Goal: Check status: Check status

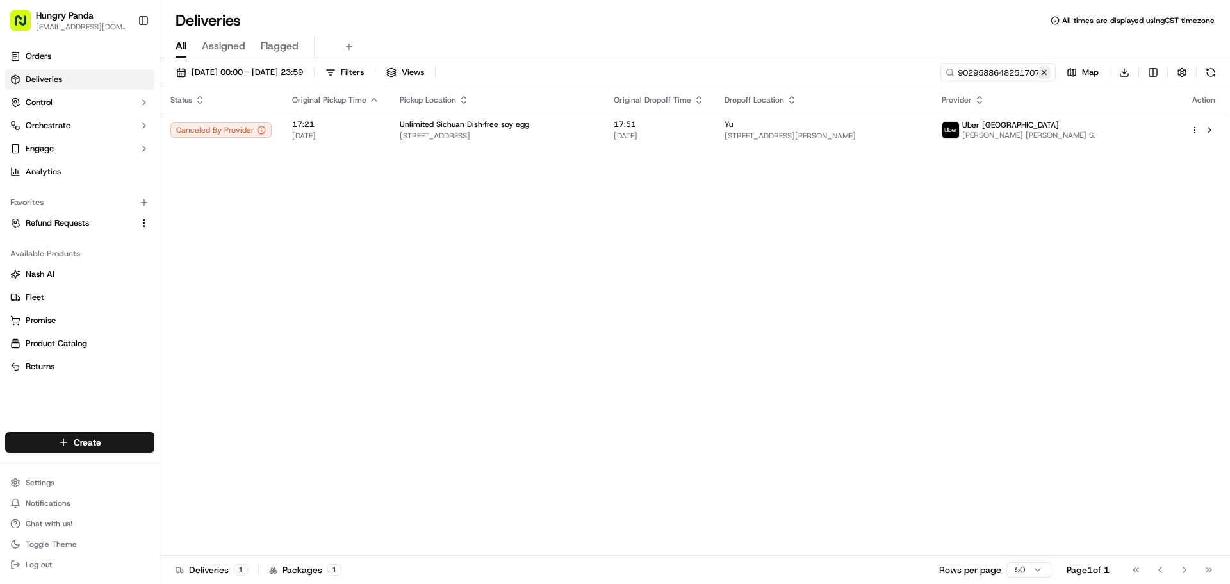
click at [1045, 67] on button at bounding box center [1044, 72] width 13 height 13
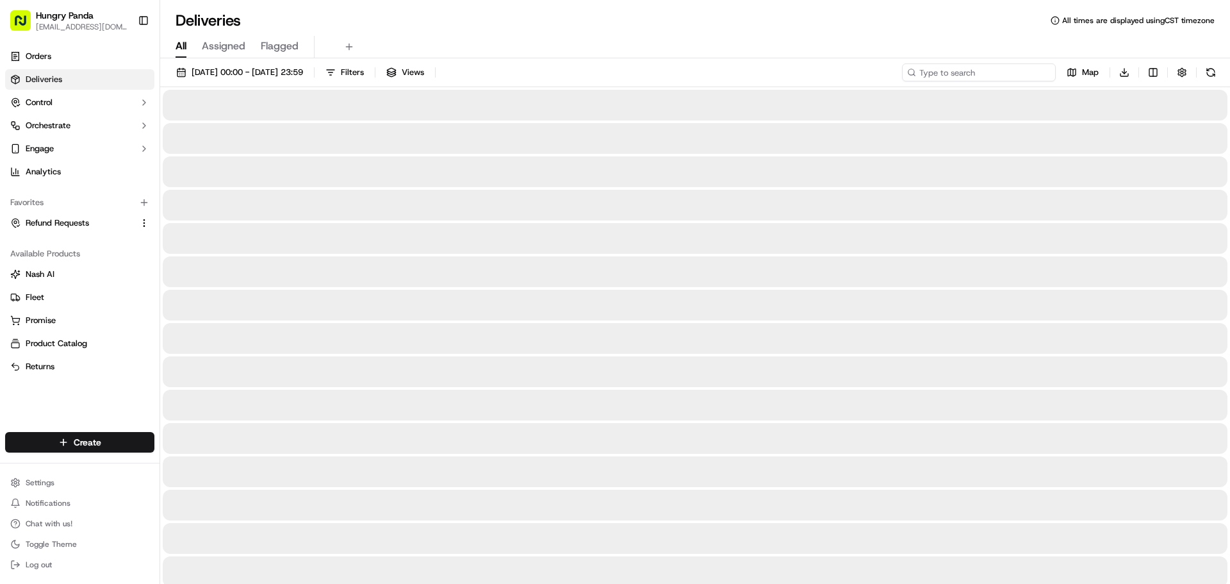
click at [1025, 74] on input at bounding box center [979, 72] width 154 height 18
paste input "8929546118358787623366"
type input "8929546118358787623366"
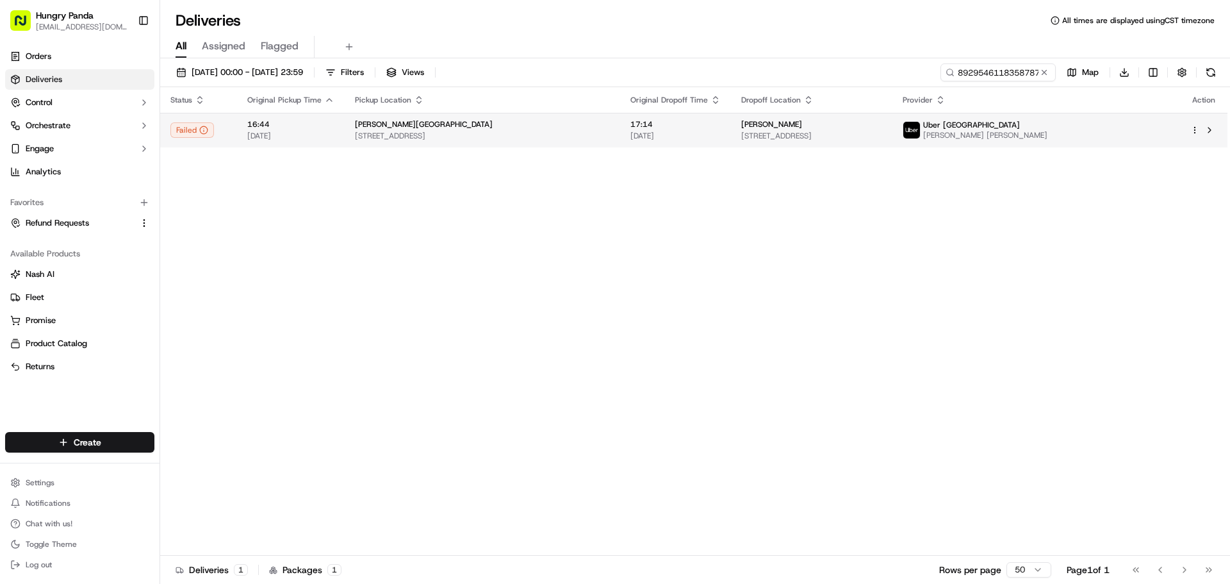
click at [468, 142] on td "[PERSON_NAME] [STREET_ADDRESS]" at bounding box center [483, 130] width 276 height 35
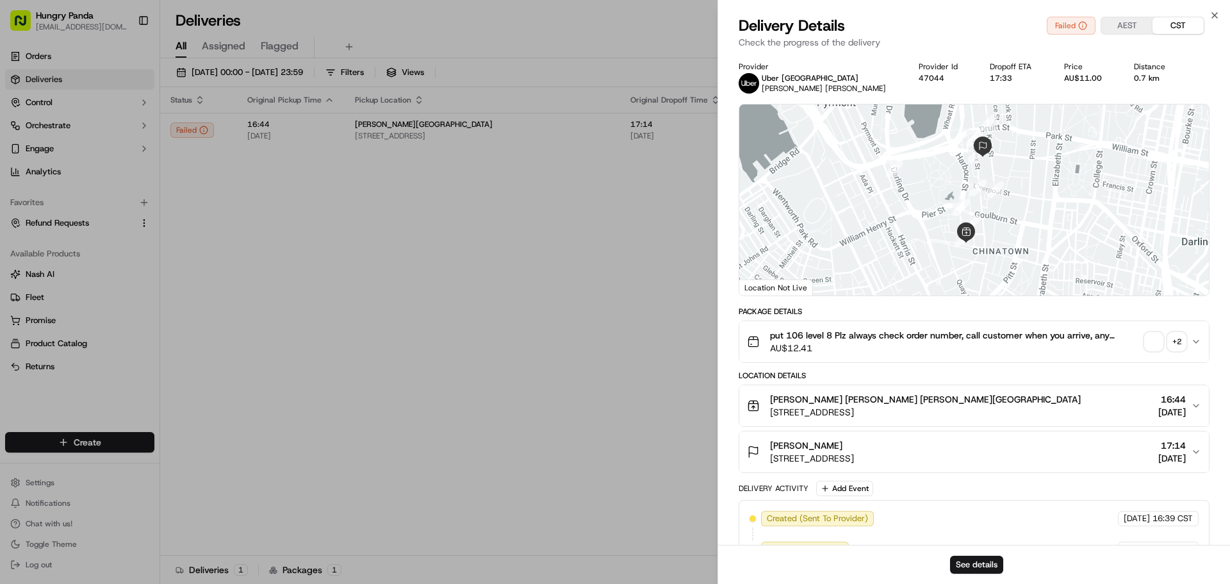
click at [1182, 343] on div "+ 2" at bounding box center [1177, 342] width 18 height 18
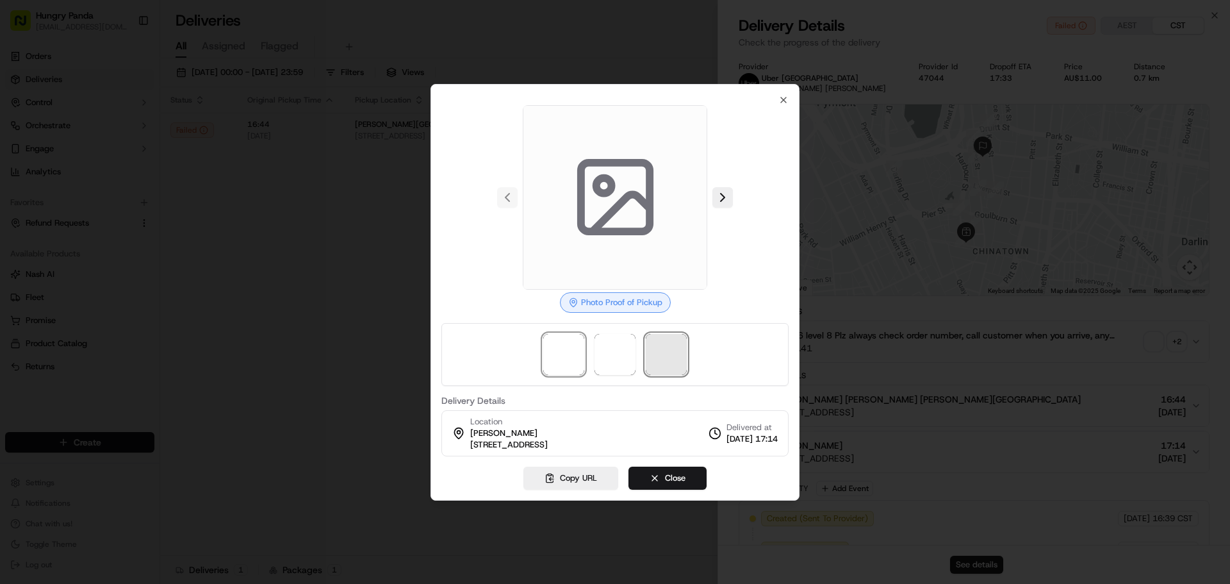
click at [670, 355] on span at bounding box center [666, 354] width 41 height 41
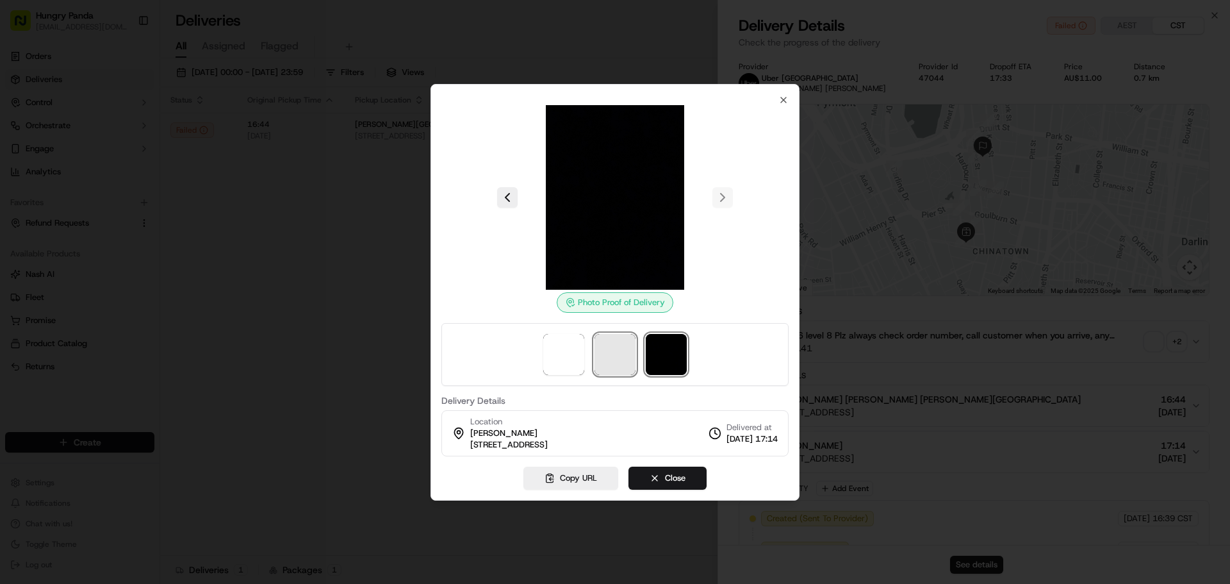
click at [607, 354] on span at bounding box center [615, 354] width 41 height 41
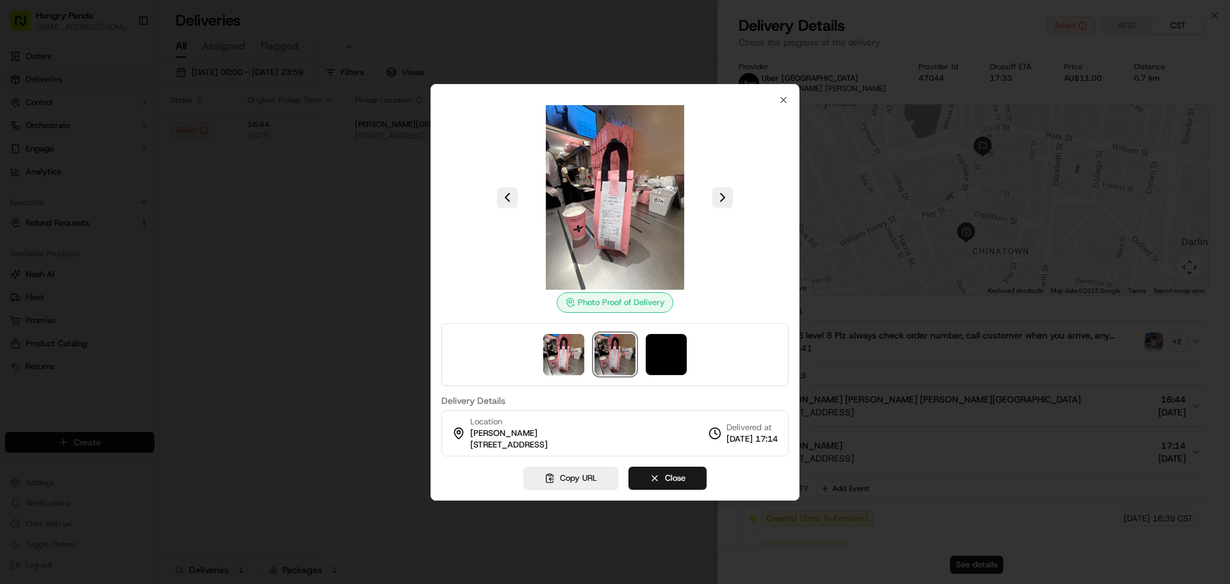
click at [687, 361] on div at bounding box center [614, 354] width 347 height 63
click at [668, 361] on img at bounding box center [666, 354] width 41 height 41
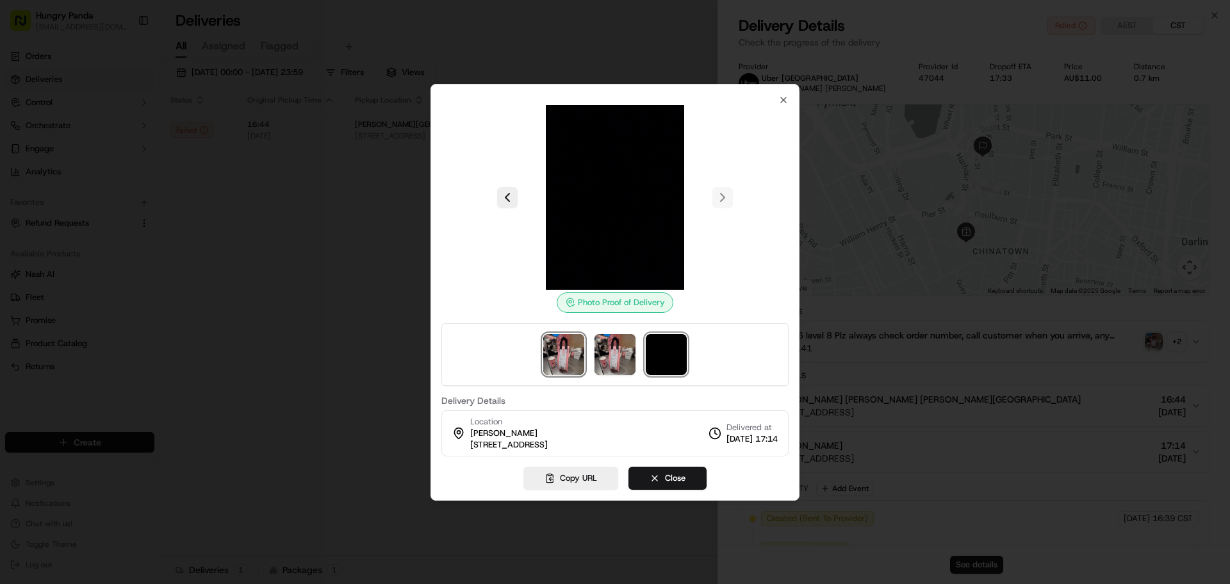
click at [566, 362] on img at bounding box center [563, 354] width 41 height 41
